Goal: Task Accomplishment & Management: Use online tool/utility

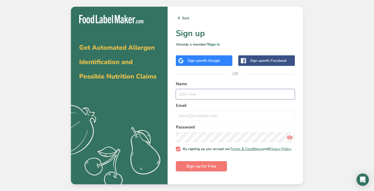
click at [204, 92] on input "text" at bounding box center [235, 94] width 119 height 10
type input "Tanya Tran"
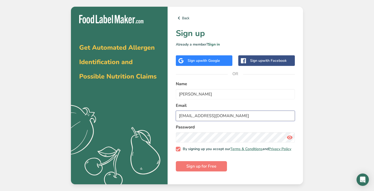
type input "tanie24@yahoo.com"
click at [337, 109] on div "Get Automated Allergen Identification and Possible Nutrition Claims .a{fill:#f5…" at bounding box center [187, 95] width 374 height 191
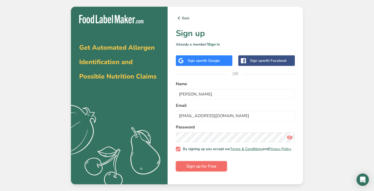
click at [200, 169] on span "Sign up for Free" at bounding box center [201, 166] width 30 height 6
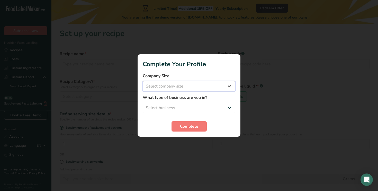
click at [143, 81] on select "Select company size Fewer than 10 Employees 10 to 50 Employees 51 to 500 Employ…" at bounding box center [189, 86] width 92 height 10
select select "1"
click option "Fewer than 10 Employees" at bounding box center [0, 0] width 0 height 0
click at [143, 103] on select "Select business Packaged Food Manufacturer Restaurant & Cafe Bakery Meal Plans …" at bounding box center [189, 108] width 92 height 10
select select "1"
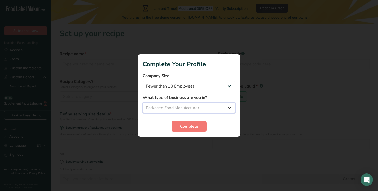
click option "Packaged Food Manufacturer" at bounding box center [0, 0] width 0 height 0
click at [196, 130] on button "Complete" at bounding box center [188, 126] width 35 height 10
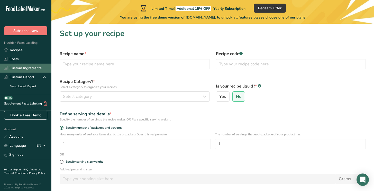
click at [25, 68] on link "Custom Ingredients" at bounding box center [25, 67] width 51 height 9
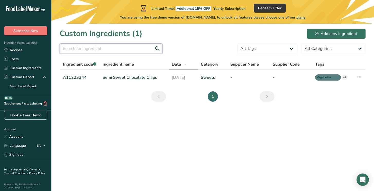
click at [90, 48] on input "text" at bounding box center [111, 48] width 103 height 10
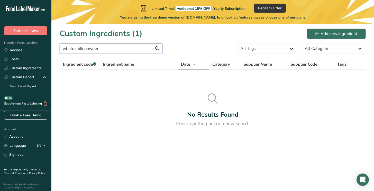
type input "whole milk powder"
click at [323, 36] on div "Add new ingredient" at bounding box center [336, 34] width 42 height 6
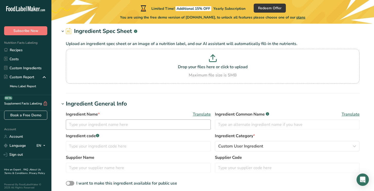
scroll to position [41, 0]
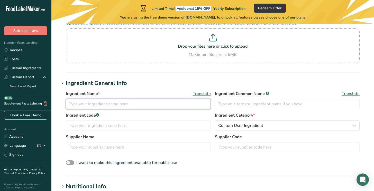
click at [110, 105] on input "text" at bounding box center [138, 104] width 145 height 10
type input "whole milk powder"
click at [246, 103] on input "text" at bounding box center [287, 104] width 145 height 10
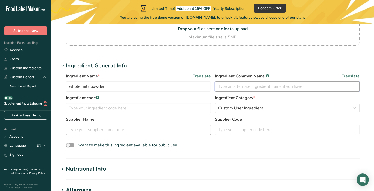
scroll to position [74, 0]
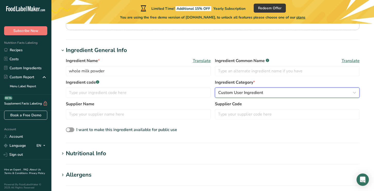
click at [267, 92] on div "Custom User Ingredient" at bounding box center [285, 92] width 135 height 6
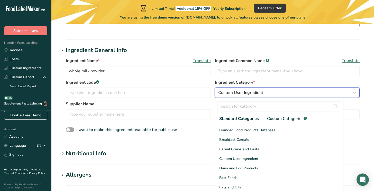
scroll to position [58, 0]
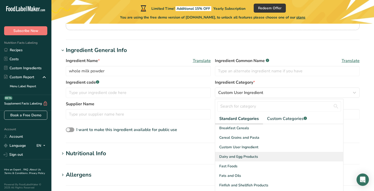
click at [262, 155] on div "Dairy and Egg Products" at bounding box center [279, 157] width 128 height 10
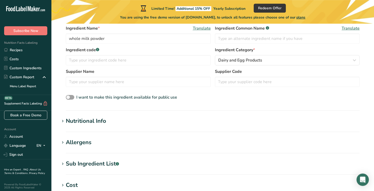
scroll to position [111, 0]
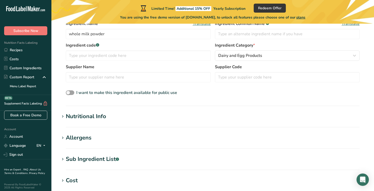
click at [94, 117] on div "Nutritional Info" at bounding box center [86, 116] width 40 height 8
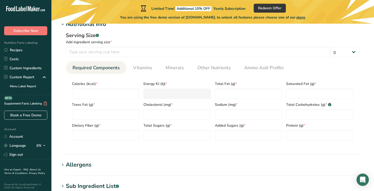
scroll to position [214, 0]
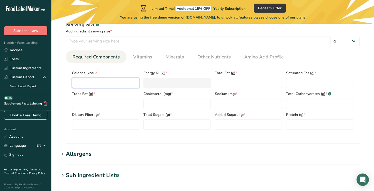
click at [86, 85] on input "number" at bounding box center [105, 83] width 67 height 10
click at [217, 44] on input "number" at bounding box center [198, 41] width 264 height 10
type input "100"
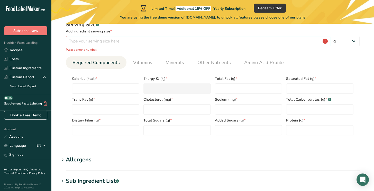
click at [139, 52] on div "Serving Size .a-a{fill:#347362;}.b-a{fill:#fff;} Add ingredient serving size * …" at bounding box center [213, 80] width 306 height 125
click at [99, 43] on input "number" at bounding box center [198, 41] width 264 height 10
click at [330, 42] on input "number" at bounding box center [198, 41] width 264 height 10
click option "g" at bounding box center [0, 0] width 0 height 0
click at [135, 44] on input "number" at bounding box center [198, 41] width 264 height 10
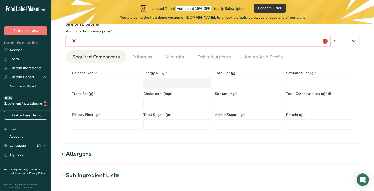
type input "100"
click at [134, 142] on section "Nutritional Info Serving Size .a-a{fill:#347362;}.b-a{fill:#fff;} Add ingredien…" at bounding box center [213, 76] width 306 height 134
click at [77, 41] on input "100" at bounding box center [198, 41] width 264 height 10
click at [94, 82] on input "number" at bounding box center [105, 83] width 67 height 10
click at [76, 41] on input "100" at bounding box center [198, 41] width 264 height 10
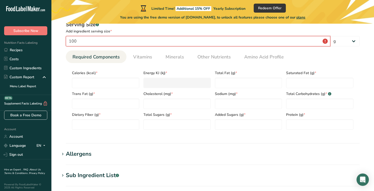
drag, startPoint x: 76, startPoint y: 41, endPoint x: 66, endPoint y: 41, distance: 10.5
click at [66, 41] on input "100" at bounding box center [198, 41] width 264 height 10
click at [327, 61] on ul "Required Components Vitamins Minerals Other Nutrients Amino Acid Profile" at bounding box center [213, 56] width 294 height 13
click at [87, 42] on input "number" at bounding box center [198, 41] width 264 height 10
type input "100"
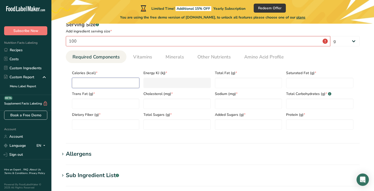
click at [87, 83] on input "number" at bounding box center [105, 83] width 67 height 10
click at [80, 41] on input "100" at bounding box center [198, 41] width 264 height 10
select select "21"
click option "cup" at bounding box center [0, 0] width 0 height 0
select select "22"
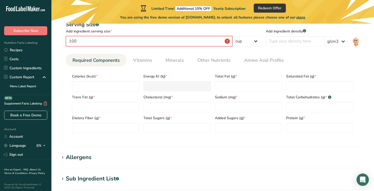
drag, startPoint x: 79, startPoint y: 43, endPoint x: 69, endPoint y: 42, distance: 9.8
click at [69, 42] on input "100" at bounding box center [149, 41] width 166 height 10
type input "0.33"
click at [128, 65] on ul "Required Components Vitamins Minerals Other Nutrients Amino Acid Profile" at bounding box center [213, 60] width 294 height 13
drag, startPoint x: 88, startPoint y: 43, endPoint x: 66, endPoint y: 40, distance: 21.8
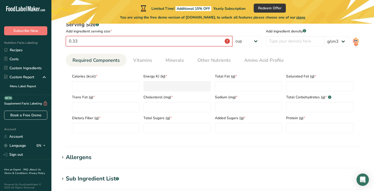
click at [66, 40] on input "0.33" at bounding box center [149, 41] width 166 height 10
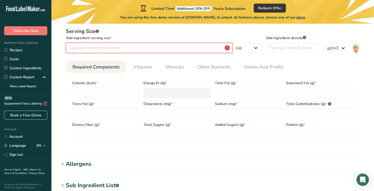
scroll to position [206, 0]
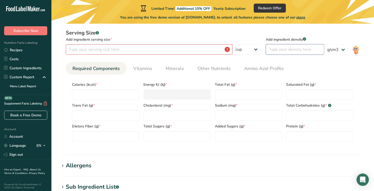
click at [300, 51] on input "number" at bounding box center [295, 49] width 58 height 10
click at [116, 51] on input "number" at bounding box center [149, 49] width 166 height 10
type input "1"
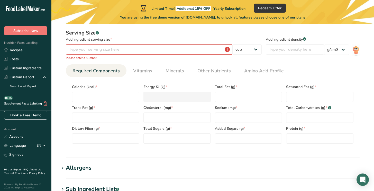
click at [165, 153] on section "Nutritional Info Serving Size .a-a{fill:#347362;}.b-a{fill:#fff;} Add ingredien…" at bounding box center [213, 87] width 306 height 140
click at [84, 49] on input "number" at bounding box center [149, 49] width 166 height 10
click at [230, 50] on input "number" at bounding box center [149, 49] width 166 height 10
click at [91, 51] on input "number" at bounding box center [149, 49] width 166 height 10
type input "1"
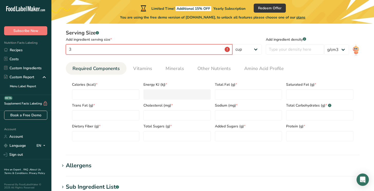
type input "3"
click at [126, 82] on span "Calories (kcal) *" at bounding box center [105, 84] width 67 height 5
drag, startPoint x: 71, startPoint y: 51, endPoint x: 63, endPoint y: 49, distance: 7.7
click at [66, 49] on input "3" at bounding box center [149, 49] width 166 height 10
type input "1"
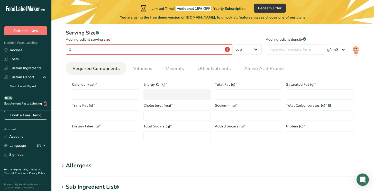
click at [120, 79] on div "Calories (kcal) *" at bounding box center [105, 89] width 71 height 21
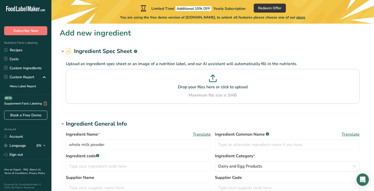
scroll to position [0, 0]
click at [217, 81] on p at bounding box center [212, 80] width 291 height 10
click at [217, 81] on input "Drop your files here or click to upload Maximum file size is 5MB" at bounding box center [213, 86] width 294 height 35
click at [213, 79] on icon at bounding box center [213, 79] width 8 height 8
click at [213, 79] on input "Drop your files here or click to upload Maximum file size is 5MB" at bounding box center [213, 86] width 294 height 35
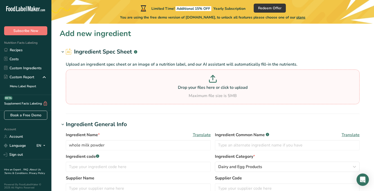
type input "C:\fakepath\DFA Spec sheet.pdf"
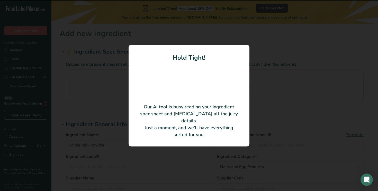
type input "Dry Whole Milk Powder"
type input "Dairy Farmers of America, Inc."
type input "136765"
type input "100"
type input "496"
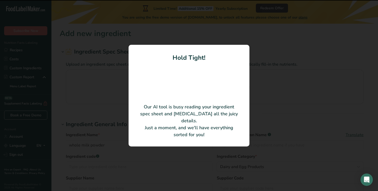
type KJ "2075.26"
type Fat "26.71"
type Fat "16.742"
type Fat "1.068"
type input "97"
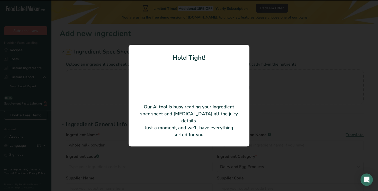
type input "371"
type Carbohydrates "38.42"
type Fiber "0"
type Sugars "38.42"
type Sugars "0"
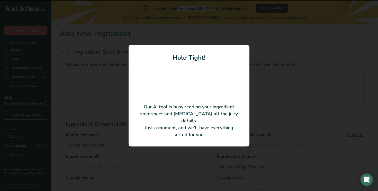
type input "26.32"
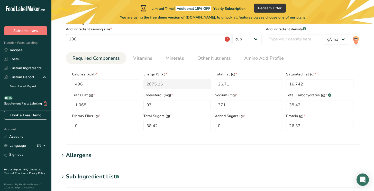
scroll to position [193, 0]
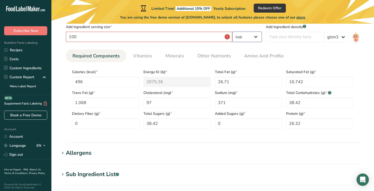
click at [232, 32] on select "g kg mg mcg lb oz l mL fl oz tbsp tsp cup qt gallon" at bounding box center [246, 37] width 29 height 10
select select "0"
click option "g" at bounding box center [0, 0] width 0 height 0
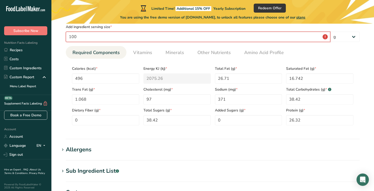
drag, startPoint x: 86, startPoint y: 38, endPoint x: 63, endPoint y: 39, distance: 22.9
click at [66, 39] on input "100" at bounding box center [198, 37] width 264 height 10
type input "1"
drag, startPoint x: 138, startPoint y: 139, endPoint x: 142, endPoint y: 136, distance: 4.7
click at [138, 139] on hr at bounding box center [213, 138] width 294 height 1
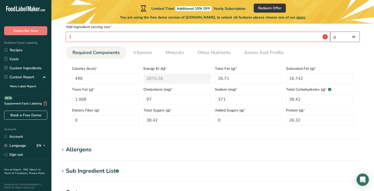
select select "21"
click option "cup" at bounding box center [0, 0] width 0 height 0
select select "22"
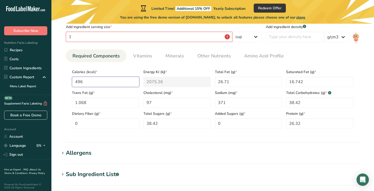
click at [97, 82] on input "496" at bounding box center [105, 82] width 67 height 10
type input "49"
type KJ "205"
type input "4"
type KJ "16.7"
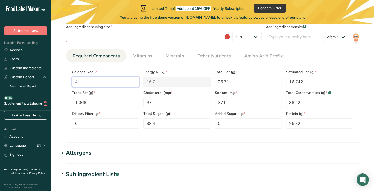
type input "0"
type KJ "0"
type input "1"
type KJ "4.2"
type input "15"
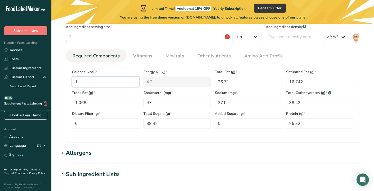
type KJ "62.8"
type input "150"
type KJ "627.6"
type input "150"
click at [175, 142] on hr at bounding box center [213, 142] width 294 height 1
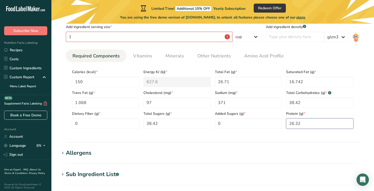
drag, startPoint x: 304, startPoint y: 124, endPoint x: 279, endPoint y: 125, distance: 24.7
click at [286, 125] on input "26.32" at bounding box center [319, 123] width 67 height 10
type input "8"
click at [253, 84] on Fat "26.71" at bounding box center [248, 82] width 67 height 10
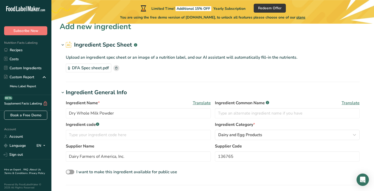
scroll to position [0, 0]
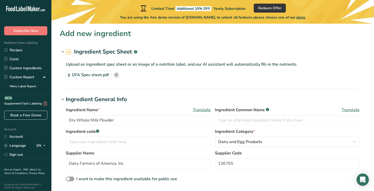
click at [117, 76] on icon at bounding box center [116, 74] width 2 height 3
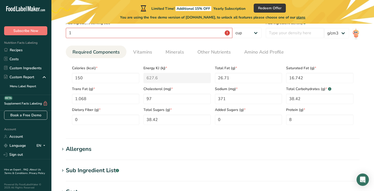
scroll to position [214, 0]
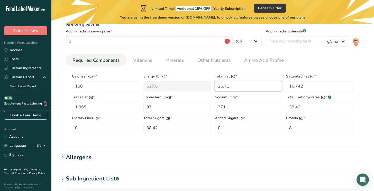
click at [231, 87] on Fat "26.71" at bounding box center [248, 86] width 67 height 10
type Fat "8"
click at [305, 87] on Fat "16.742" at bounding box center [319, 86] width 67 height 10
type Fat "0"
type Fat "5"
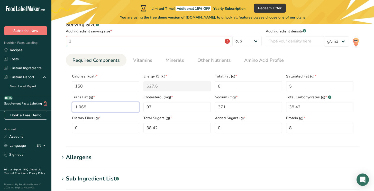
click at [103, 110] on Fat "1.068" at bounding box center [105, 107] width 67 height 10
type Fat "0.32"
click at [157, 107] on input "97" at bounding box center [176, 107] width 67 height 10
type input "29"
click at [231, 107] on input "371" at bounding box center [248, 107] width 67 height 10
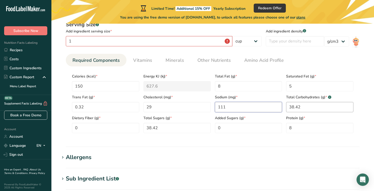
type input "111"
click at [305, 107] on Carbohydrates "38.42" at bounding box center [319, 107] width 67 height 10
type Carbohydrates "12"
click at [166, 128] on Sugars "38.42" at bounding box center [176, 128] width 67 height 10
type Sugars "12"
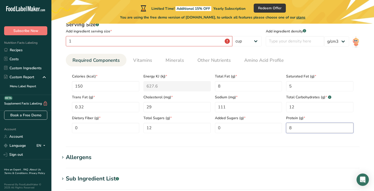
click at [297, 130] on input "8" at bounding box center [319, 128] width 67 height 10
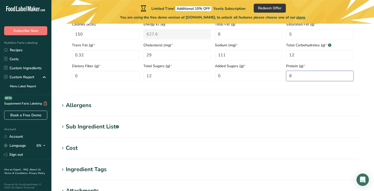
scroll to position [267, 0]
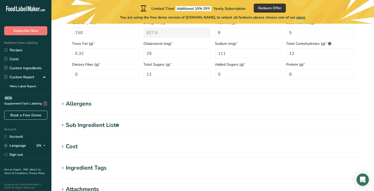
click at [90, 103] on div "Allergens" at bounding box center [79, 103] width 26 height 8
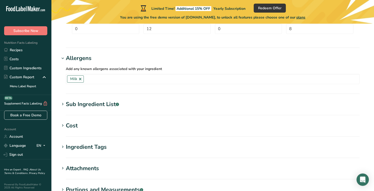
scroll to position [341, 0]
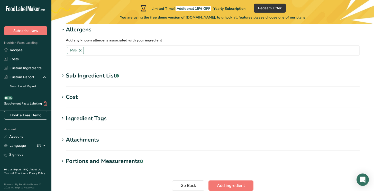
click at [78, 76] on div "Sub Ingredient List .a-a{fill:#347362;}.b-a{fill:#fff;}" at bounding box center [92, 75] width 53 height 8
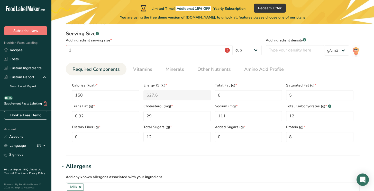
scroll to position [201, 0]
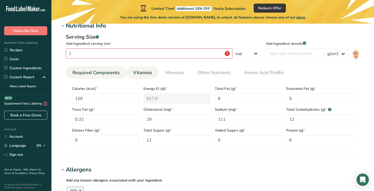
click at [142, 73] on span "Vitamins" at bounding box center [142, 72] width 19 height 7
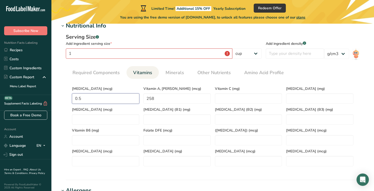
click at [88, 99] on D "0.5" at bounding box center [105, 98] width 67 height 10
type D "0.15"
click at [157, 100] on RAE "258" at bounding box center [176, 98] width 67 height 10
type RAE "77"
click at [229, 100] on C "number" at bounding box center [248, 98] width 67 height 10
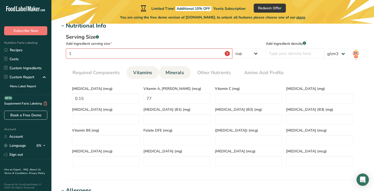
click at [173, 72] on span "Minerals" at bounding box center [174, 72] width 18 height 7
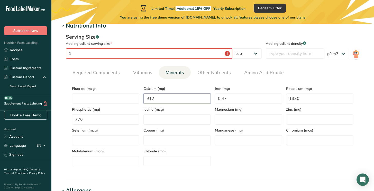
click at [156, 99] on input "912" at bounding box center [176, 98] width 67 height 10
type input "274"
click at [229, 98] on input "0.47" at bounding box center [248, 98] width 67 height 10
type input "0.14"
click at [300, 98] on input "1330" at bounding box center [319, 98] width 67 height 10
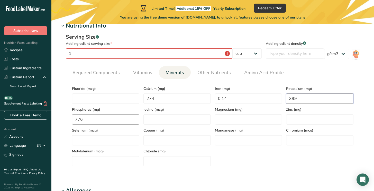
type input "399"
click at [86, 119] on input "776" at bounding box center [105, 119] width 67 height 10
type input "233"
click at [165, 139] on input "number" at bounding box center [176, 140] width 67 height 10
click at [205, 73] on span "Other Nutrients" at bounding box center [213, 72] width 33 height 7
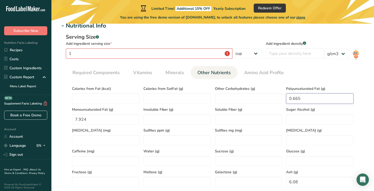
drag, startPoint x: 302, startPoint y: 99, endPoint x: 287, endPoint y: 99, distance: 14.7
click at [287, 99] on Fat "0.665" at bounding box center [319, 98] width 67 height 10
type Fat "0"
click at [101, 123] on Fat "7.924" at bounding box center [105, 119] width 67 height 10
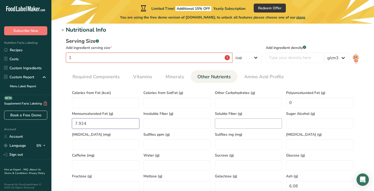
scroll to position [197, 0]
click at [298, 101] on Fat "0" at bounding box center [319, 102] width 67 height 10
click at [241, 126] on Fiber "number" at bounding box center [248, 123] width 67 height 10
click at [99, 124] on Fat "7.924" at bounding box center [105, 123] width 67 height 10
type Fat "2.4"
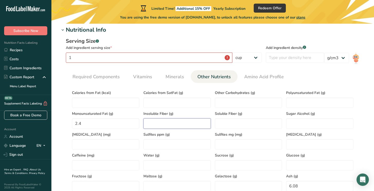
click at [152, 119] on Fiber "number" at bounding box center [176, 123] width 67 height 10
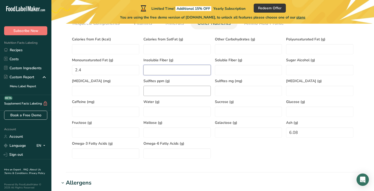
scroll to position [259, 0]
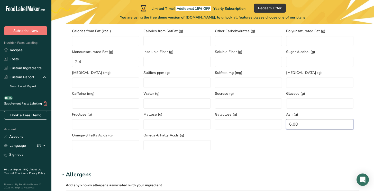
click at [300, 125] on input "6.08" at bounding box center [319, 124] width 67 height 10
type input "0"
click at [256, 145] on div "Calories from Fat (kcal) Calories from SatFat (g) Other Carbohydrates (g) Polyu…" at bounding box center [212, 87] width 285 height 125
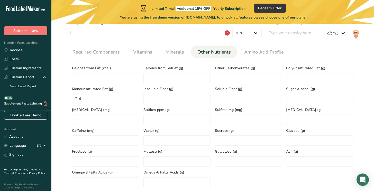
scroll to position [169, 0]
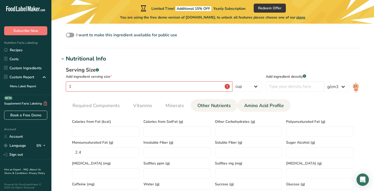
click at [262, 108] on span "Amino Acid Profile" at bounding box center [264, 105] width 40 height 7
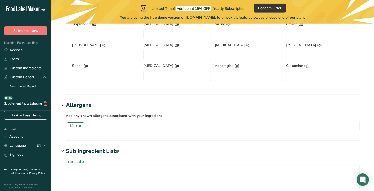
scroll to position [321, 0]
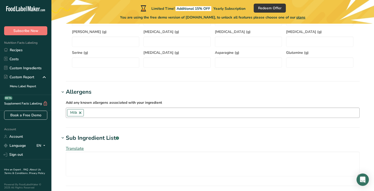
click at [102, 115] on input "text" at bounding box center [221, 112] width 275 height 8
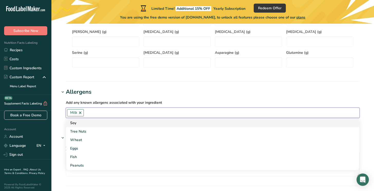
click at [101, 124] on div "Soy" at bounding box center [208, 122] width 277 height 5
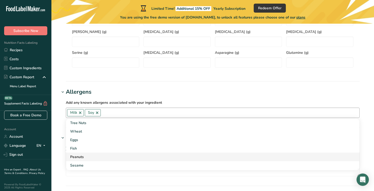
click at [89, 155] on div "Peanuts" at bounding box center [208, 156] width 277 height 5
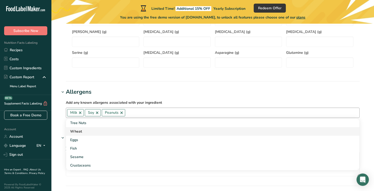
click at [85, 133] on div "Wheat" at bounding box center [208, 130] width 277 height 5
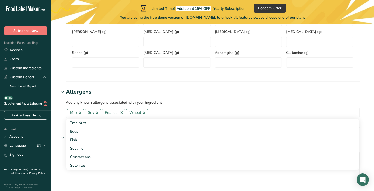
click at [192, 93] on h1 "Allergens" at bounding box center [213, 92] width 306 height 8
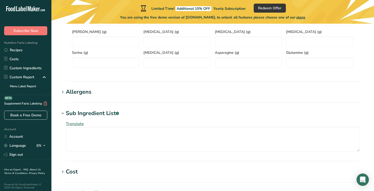
click at [81, 94] on div "Allergens" at bounding box center [79, 92] width 26 height 8
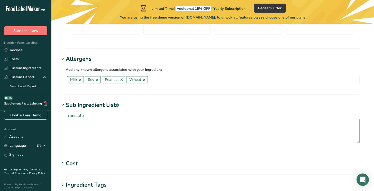
scroll to position [362, 0]
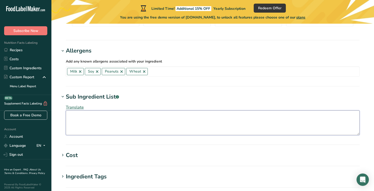
click at [105, 116] on textarea at bounding box center [213, 122] width 294 height 25
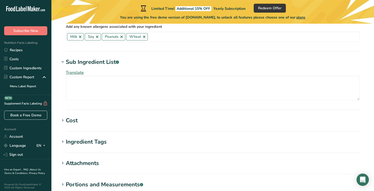
scroll to position [411, 0]
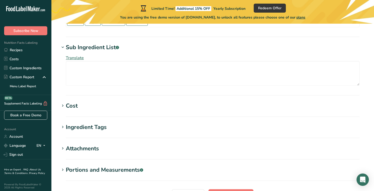
click at [76, 106] on div "Cost" at bounding box center [72, 105] width 12 height 8
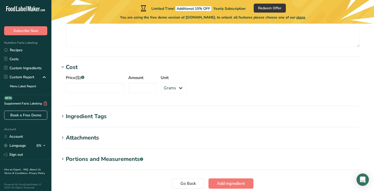
scroll to position [460, 0]
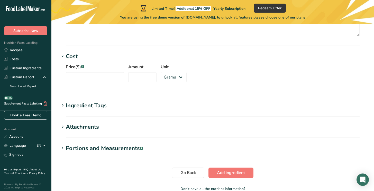
click at [82, 106] on div "Ingredient Tags" at bounding box center [86, 105] width 41 height 8
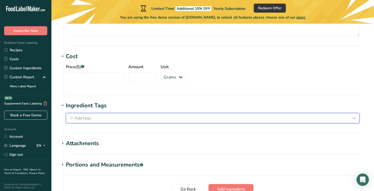
click at [187, 116] on div "Add tags" at bounding box center [212, 118] width 289 height 6
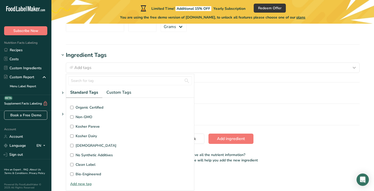
scroll to position [116, 0]
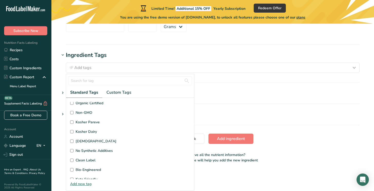
click at [72, 141] on input "Halal" at bounding box center [71, 140] width 3 height 3
checkbox input "true"
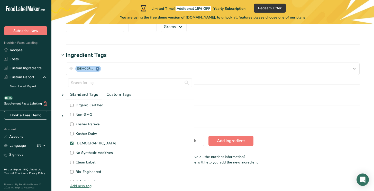
click at [72, 133] on input "Kosher Dairy" at bounding box center [71, 133] width 3 height 3
checkbox input "true"
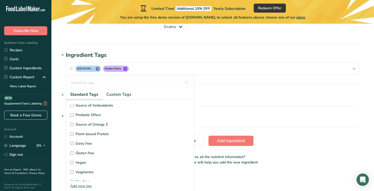
scroll to position [0, 0]
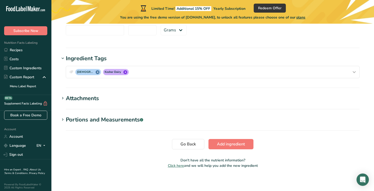
click at [95, 99] on div "Attachments" at bounding box center [82, 98] width 33 height 8
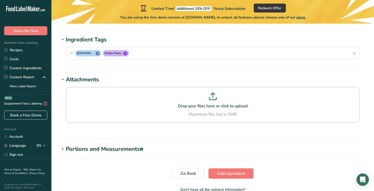
scroll to position [532, 0]
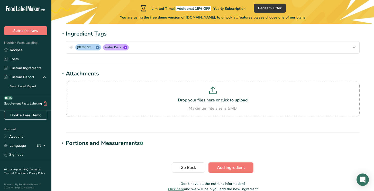
click at [77, 143] on div "Portions and Measurements .a-a{fill:#347362;}.b-a{fill:#fff;}" at bounding box center [104, 143] width 77 height 8
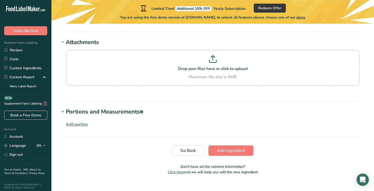
scroll to position [572, 0]
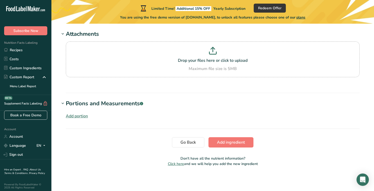
click at [78, 116] on div "Add portion" at bounding box center [77, 116] width 22 height 6
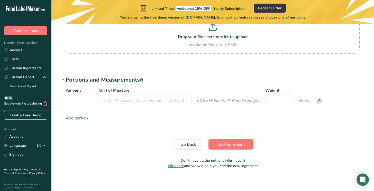
scroll to position [597, 0]
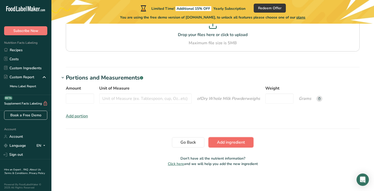
click at [231, 144] on span "Add ingredient" at bounding box center [231, 142] width 28 height 6
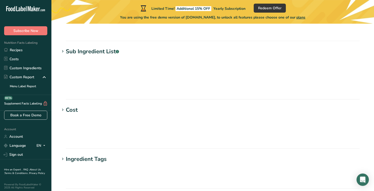
scroll to position [314, 0]
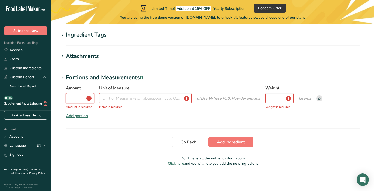
click at [79, 100] on input "Amount" at bounding box center [80, 98] width 28 height 10
type input "1"
click at [110, 100] on input "Unit of Measure" at bounding box center [145, 98] width 92 height 10
type input "cup"
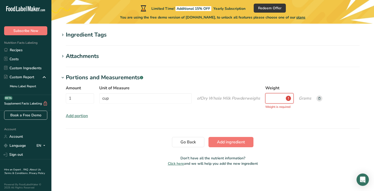
click at [275, 99] on input "Weight" at bounding box center [279, 98] width 28 height 10
type input "30"
click at [151, 115] on div "Amount 1 Unit of Measure cup of Dry Whole Milk Powder weigh s Weight 30 Grams A…" at bounding box center [213, 102] width 306 height 40
click at [225, 143] on span "Add ingredient" at bounding box center [231, 142] width 28 height 6
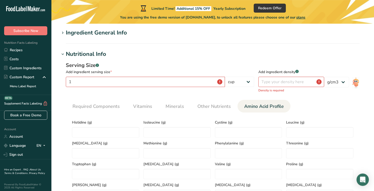
scroll to position [33, 0]
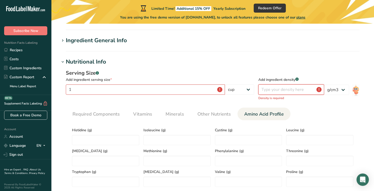
click at [267, 90] on input "number" at bounding box center [291, 89] width 66 height 10
click option "g/cm3" at bounding box center [0, 0] width 0 height 0
click at [285, 91] on input "number" at bounding box center [291, 89] width 66 height 10
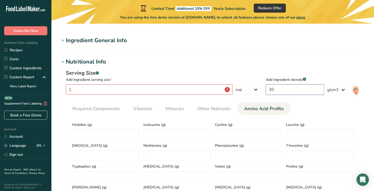
type input "30"
click at [323, 101] on div "Serving Size .a-a{fill:#347362;}.b-a{fill:#fff;} Add ingredient serving size * …" at bounding box center [213, 148] width 306 height 164
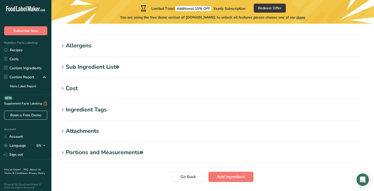
scroll to position [269, 0]
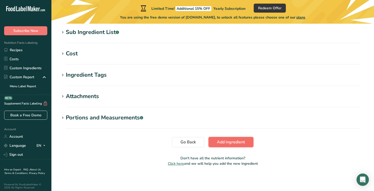
click at [225, 140] on span "Add ingredient" at bounding box center [231, 142] width 28 height 6
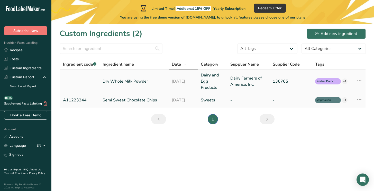
click at [358, 81] on icon at bounding box center [359, 80] width 6 height 9
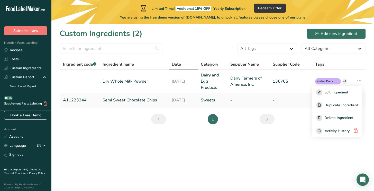
click at [238, 152] on main "Limited Time! Additional 15% OFF Yearly Subscription Redeem Offer You are using…" at bounding box center [187, 95] width 374 height 191
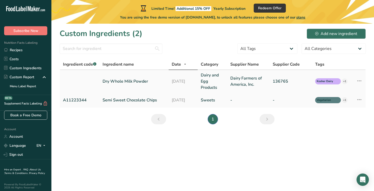
click at [360, 82] on icon at bounding box center [359, 80] width 6 height 9
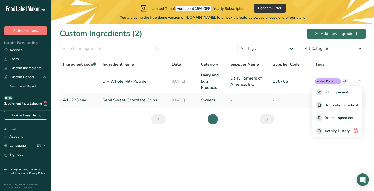
click at [129, 146] on main "Limited Time! Additional 15% OFF Yearly Subscription Redeem Offer You are using…" at bounding box center [187, 95] width 374 height 191
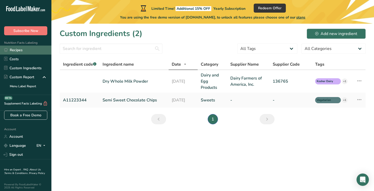
click at [17, 50] on link "Recipes" at bounding box center [25, 49] width 51 height 9
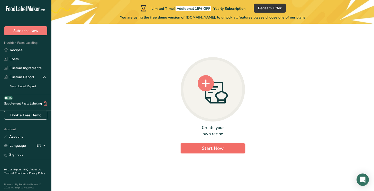
click at [221, 151] on span "Start Now" at bounding box center [213, 148] width 22 height 6
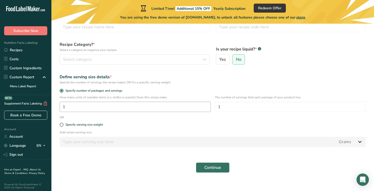
scroll to position [43, 0]
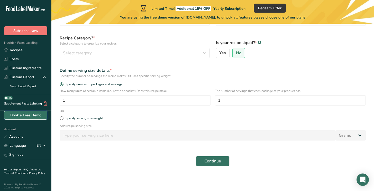
click at [25, 117] on link "Book a Free Demo" at bounding box center [25, 114] width 43 height 9
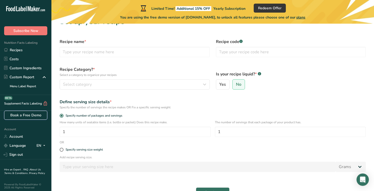
scroll to position [0, 0]
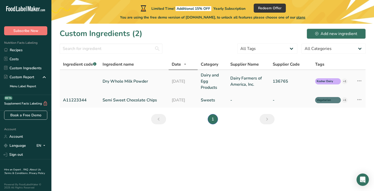
click at [143, 81] on link "Dry Whole Milk Powder" at bounding box center [134, 81] width 63 height 6
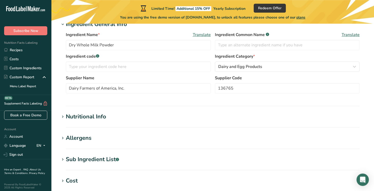
scroll to position [123, 0]
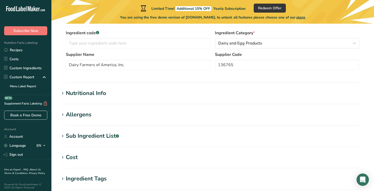
click at [97, 91] on div "Nutritional Info" at bounding box center [86, 93] width 40 height 8
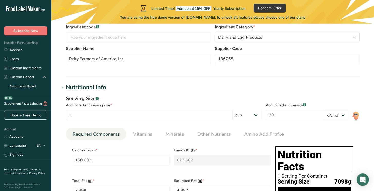
scroll to position [158, 0]
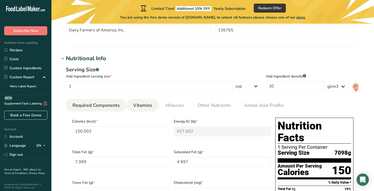
click at [143, 105] on span "Vitamins" at bounding box center [142, 105] width 19 height 7
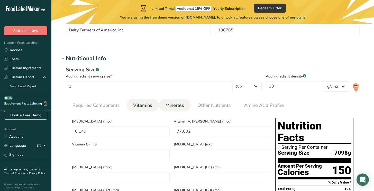
click at [178, 105] on span "Minerals" at bounding box center [174, 105] width 18 height 7
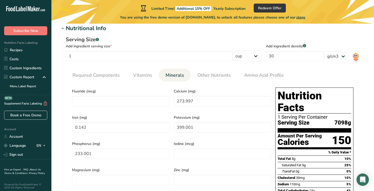
scroll to position [183, 0]
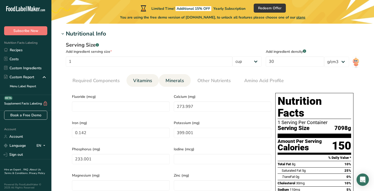
click at [146, 81] on span "Vitamins" at bounding box center [142, 80] width 19 height 7
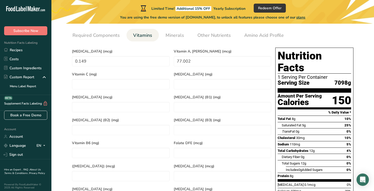
scroll to position [207, 0]
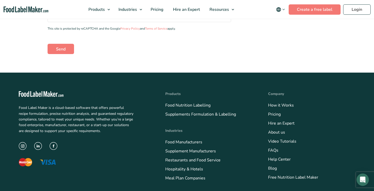
scroll to position [197, 0]
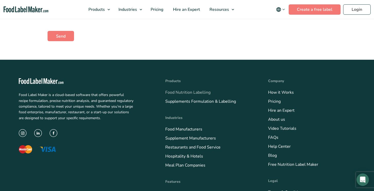
click at [201, 93] on link "Food Nutrition Labelling" at bounding box center [187, 92] width 45 height 6
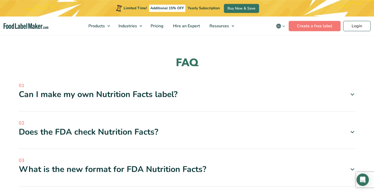
scroll to position [1496, 0]
